Goal: Task Accomplishment & Management: Use online tool/utility

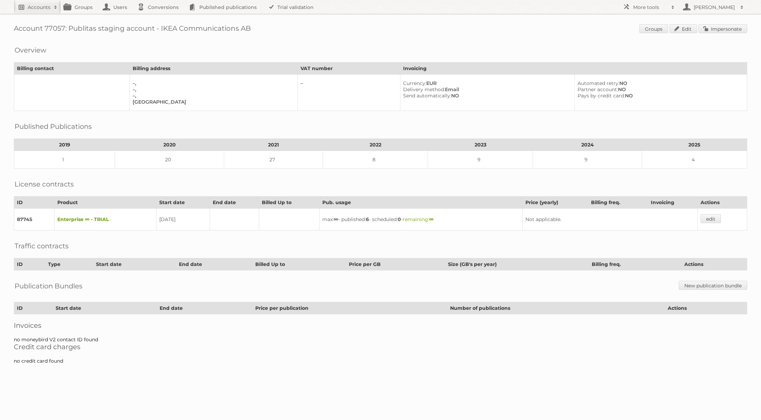
click at [50, 7] on h2 "Accounts" at bounding box center [39, 7] width 23 height 7
type input"] "gall & gall"
click at [159, 18] on input "Search" at bounding box center [164, 23] width 10 height 10
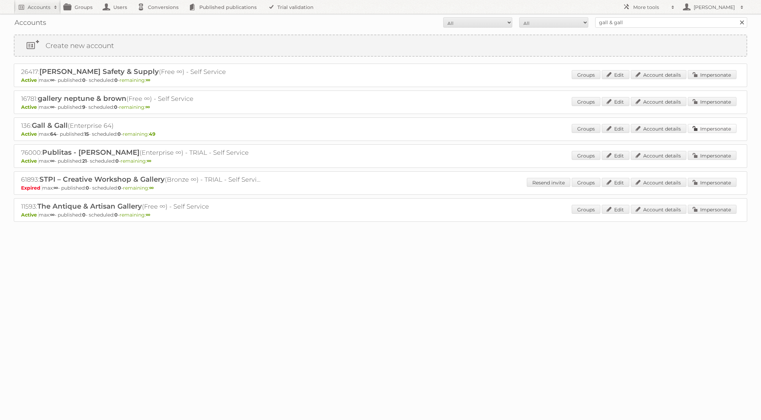
click at [702, 127] on link "Impersonate" at bounding box center [712, 128] width 49 height 9
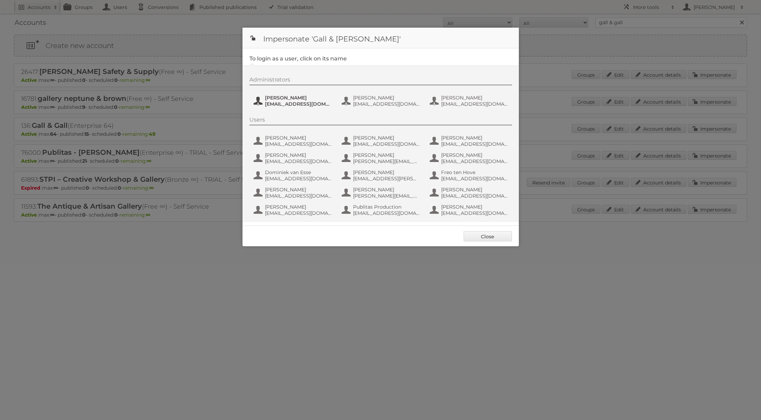
click at [289, 106] on span "esther-de.reus@gall.nl" at bounding box center [298, 104] width 67 height 6
